Goal: Find contact information: Find contact information

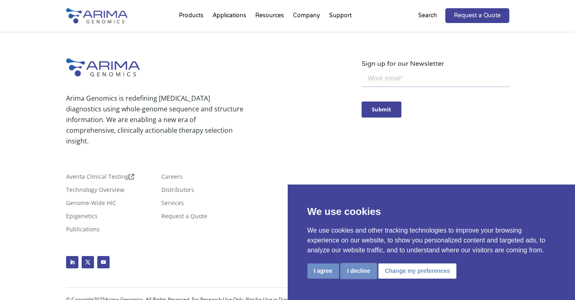
click at [355, 270] on button "I decline" at bounding box center [359, 270] width 36 height 15
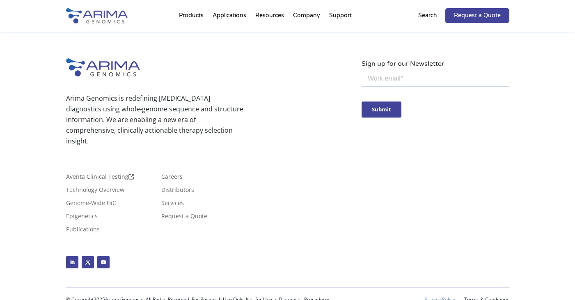
click at [429, 296] on link "Privacy Policy" at bounding box center [439, 299] width 31 height 6
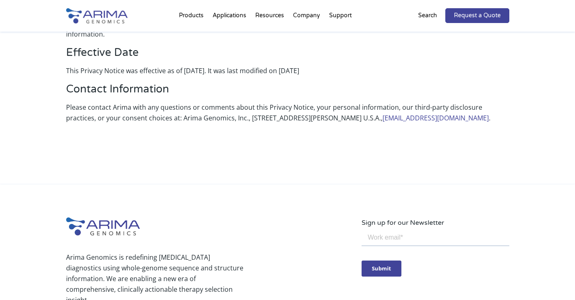
scroll to position [1761, 0]
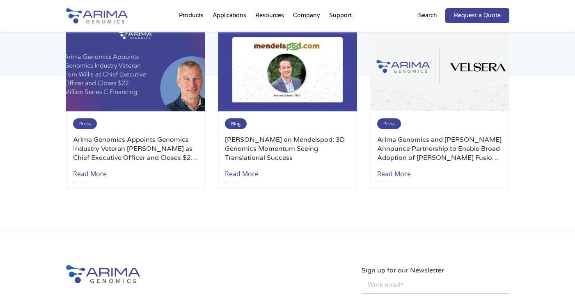
scroll to position [2004, 0]
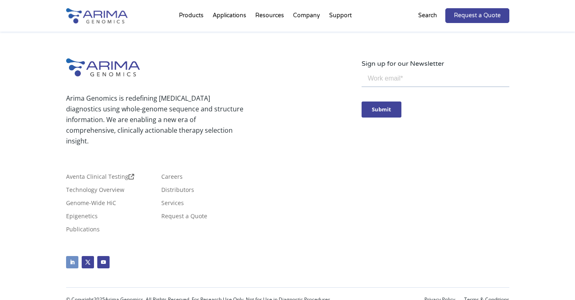
click at [70, 256] on link "Follow" at bounding box center [72, 262] width 12 height 12
click at [72, 256] on link "Follow" at bounding box center [72, 262] width 12 height 12
click at [432, 296] on link "Privacy Policy" at bounding box center [439, 299] width 31 height 6
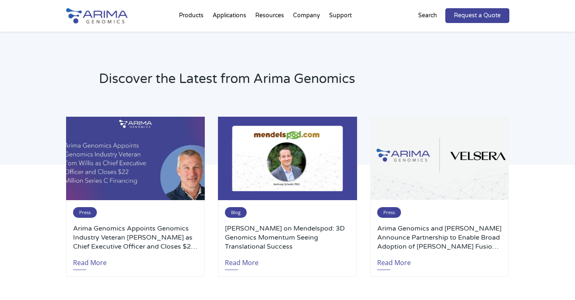
scroll to position [2004, 0]
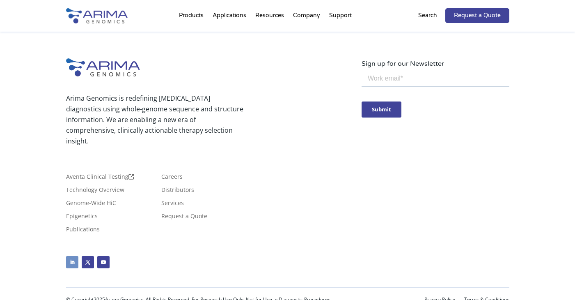
click at [70, 256] on link "Follow" at bounding box center [72, 262] width 12 height 12
drag, startPoint x: 145, startPoint y: 287, endPoint x: 108, endPoint y: 289, distance: 37.0
click at [108, 294] on p "© Copyright 2025 Arima Genomics. All Rights Reserved. For Research Use Only. No…" at bounding box center [232, 299] width 332 height 11
copy p "Arima Genomics"
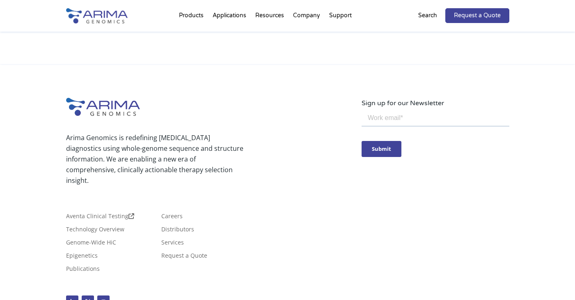
scroll to position [1887, 0]
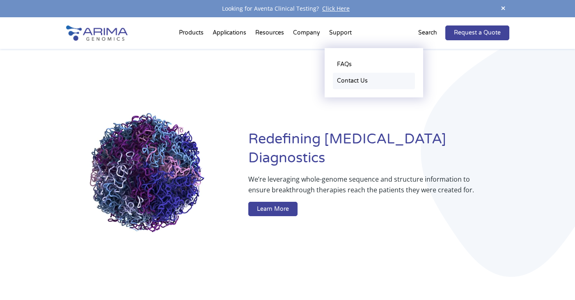
click at [353, 82] on link "Contact Us" at bounding box center [374, 81] width 82 height 16
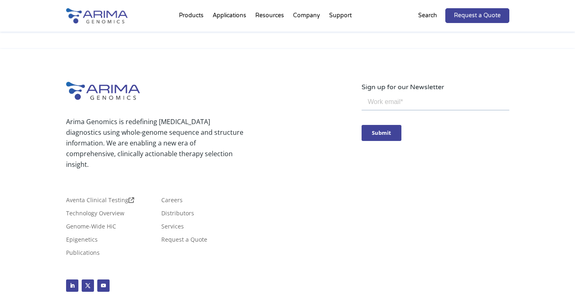
scroll to position [482, 0]
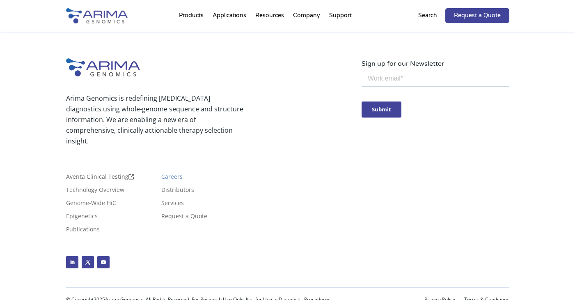
click at [172, 175] on link "Careers" at bounding box center [171, 178] width 21 height 9
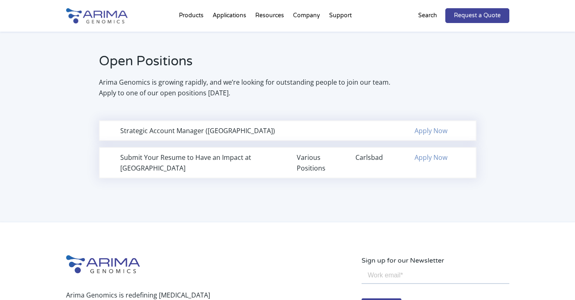
scroll to position [527, 0]
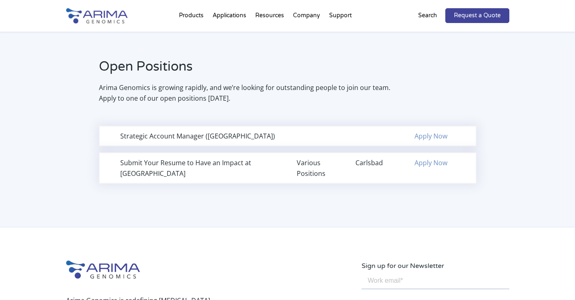
click at [430, 135] on link "Apply Now" at bounding box center [430, 135] width 33 height 9
